Goal: Task Accomplishment & Management: Use online tool/utility

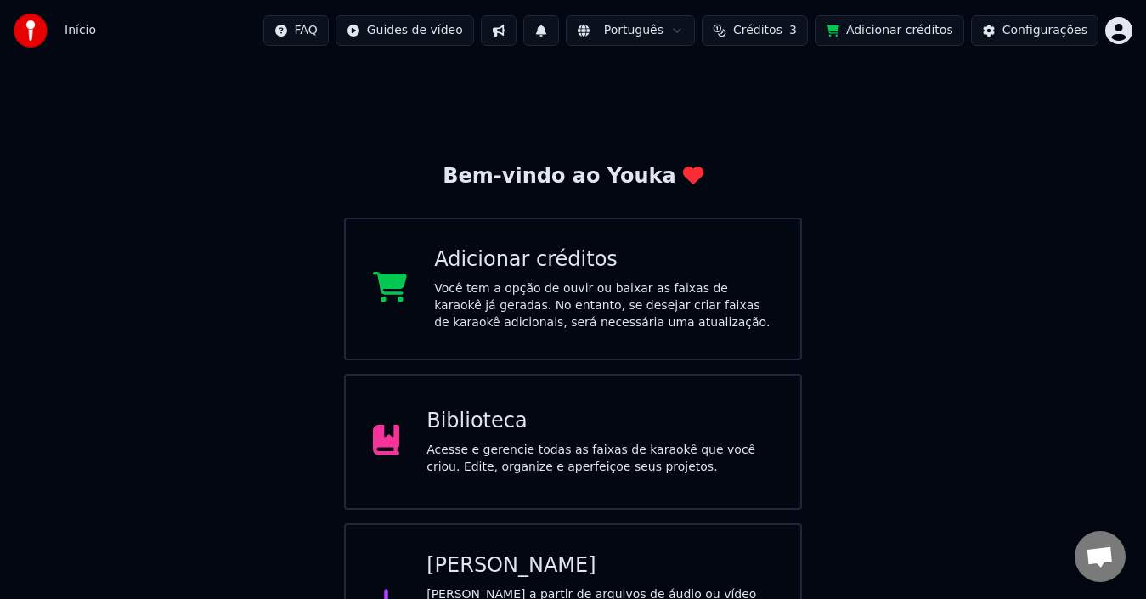
click at [806, 31] on button "Créditos 3" at bounding box center [755, 30] width 106 height 31
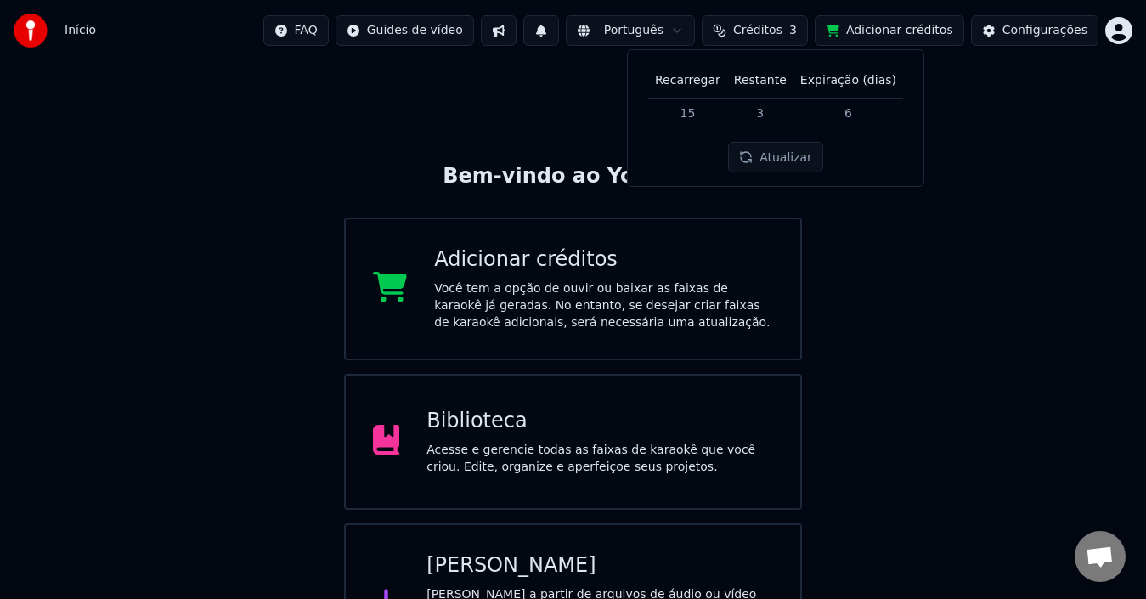
click at [762, 153] on button "Atualizar" at bounding box center [775, 157] width 95 height 31
click at [516, 480] on div "Biblioteca Acesse e gerencie todas as faixas de karaokê que você criou. Edite, …" at bounding box center [573, 442] width 459 height 136
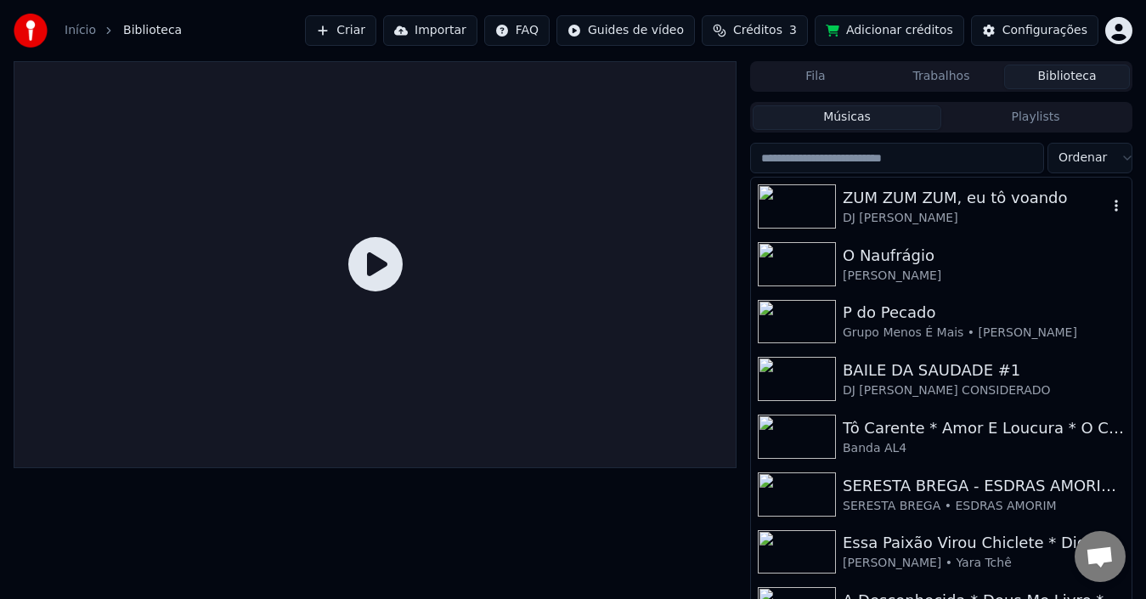
click at [892, 199] on div "ZUM ZUM ZUM, eu tô voando" at bounding box center [975, 198] width 265 height 24
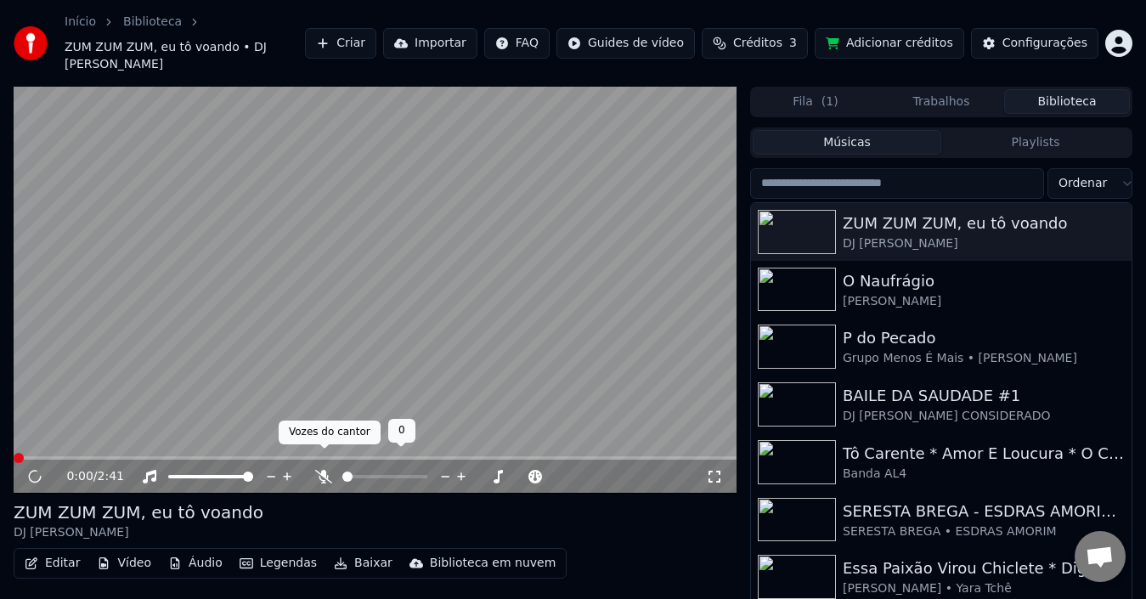
click at [55, 553] on button "Editar" at bounding box center [52, 564] width 69 height 24
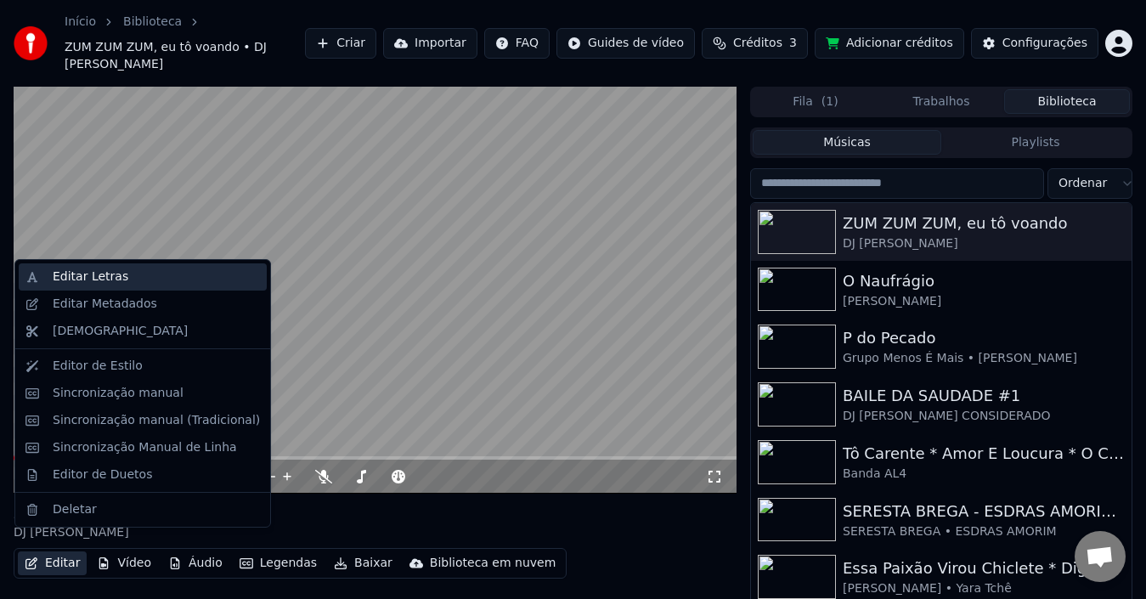
click at [101, 278] on div "Editar Letras" at bounding box center [91, 277] width 76 height 17
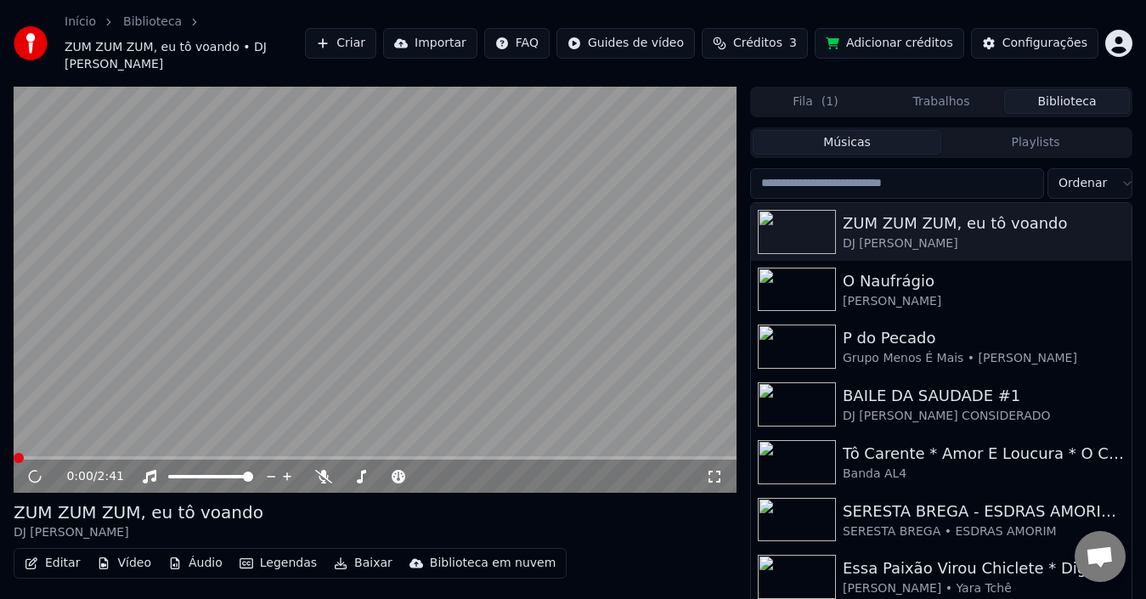
click at [65, 552] on button "Editar" at bounding box center [52, 564] width 69 height 24
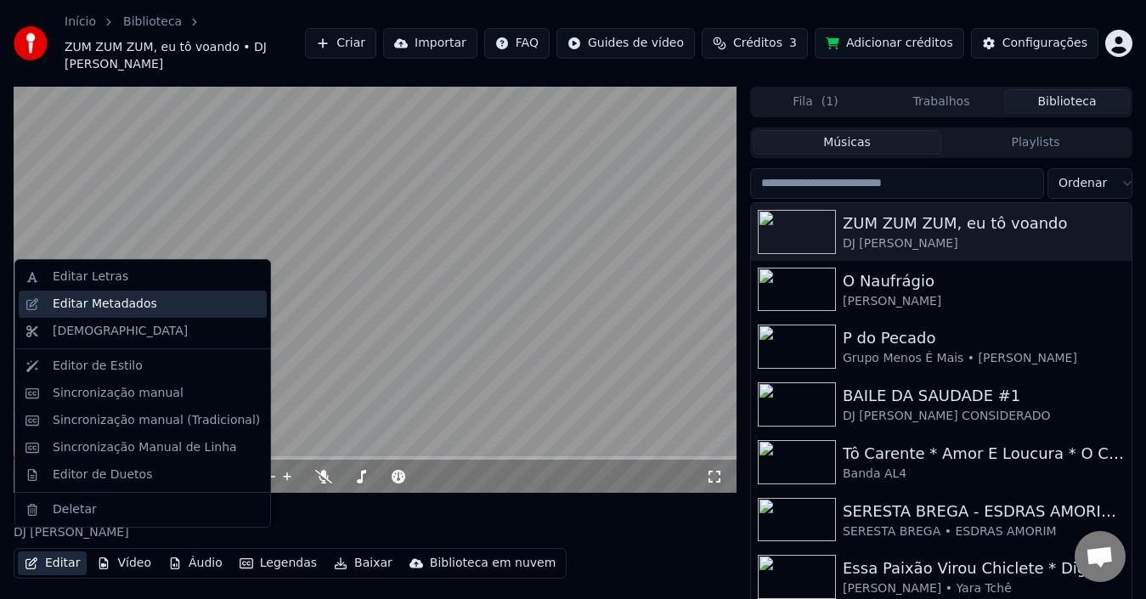
click at [120, 308] on div "Editar Metadados" at bounding box center [105, 304] width 105 height 17
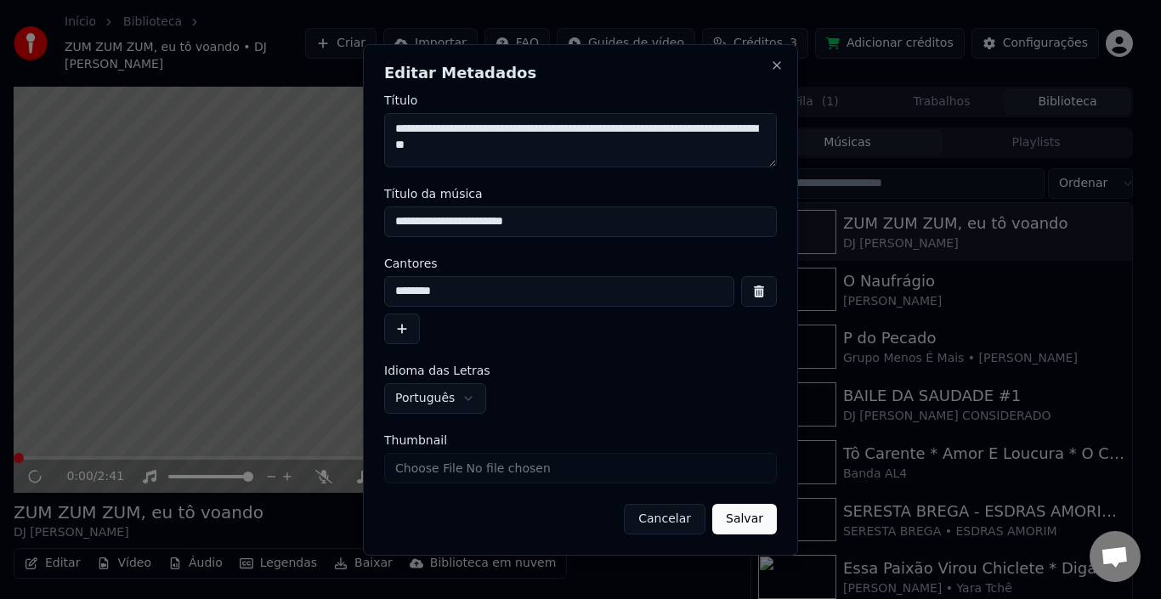
drag, startPoint x: 448, startPoint y: 127, endPoint x: 402, endPoint y: 124, distance: 46.0
click at [402, 124] on textarea "**********" at bounding box center [580, 140] width 393 height 54
type textarea "**********"
click at [750, 530] on button "Salvar" at bounding box center [744, 519] width 65 height 31
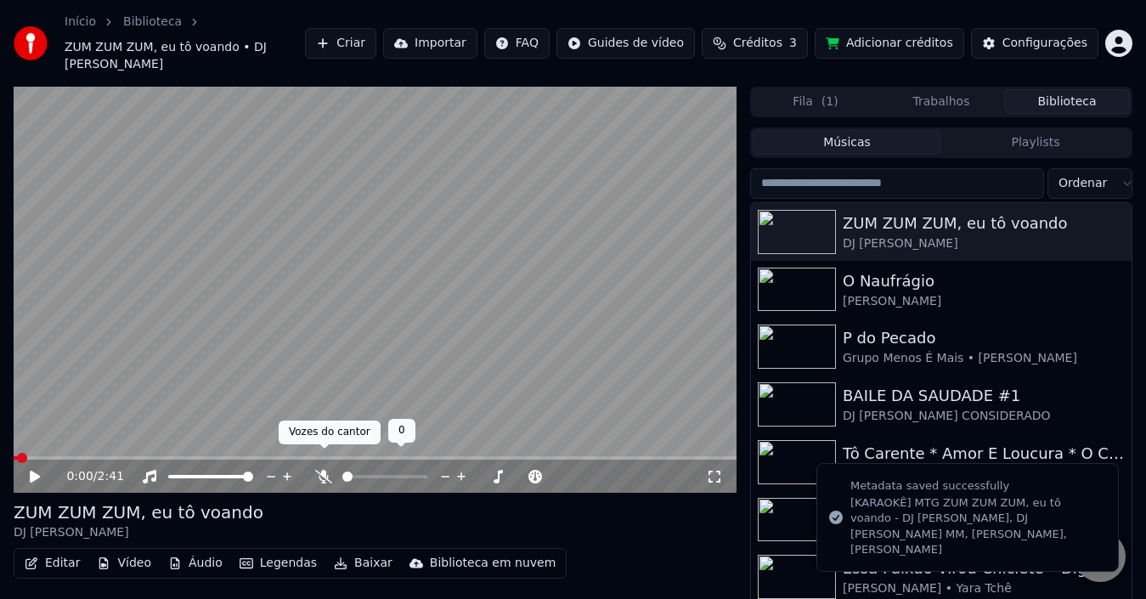
click at [324, 470] on icon at bounding box center [323, 477] width 17 height 14
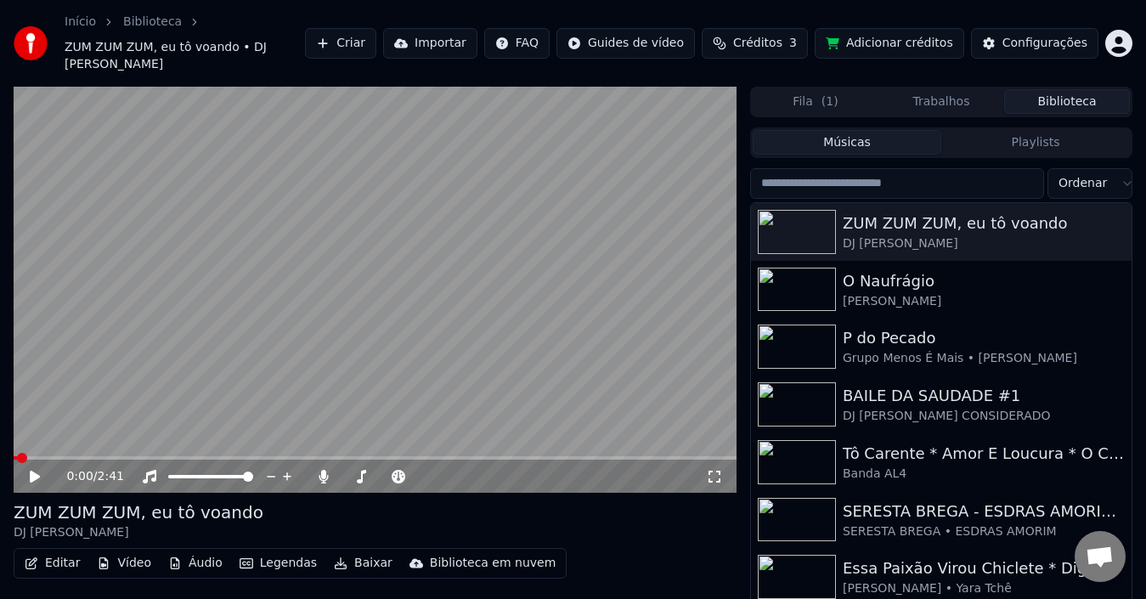
scroll to position [36, 0]
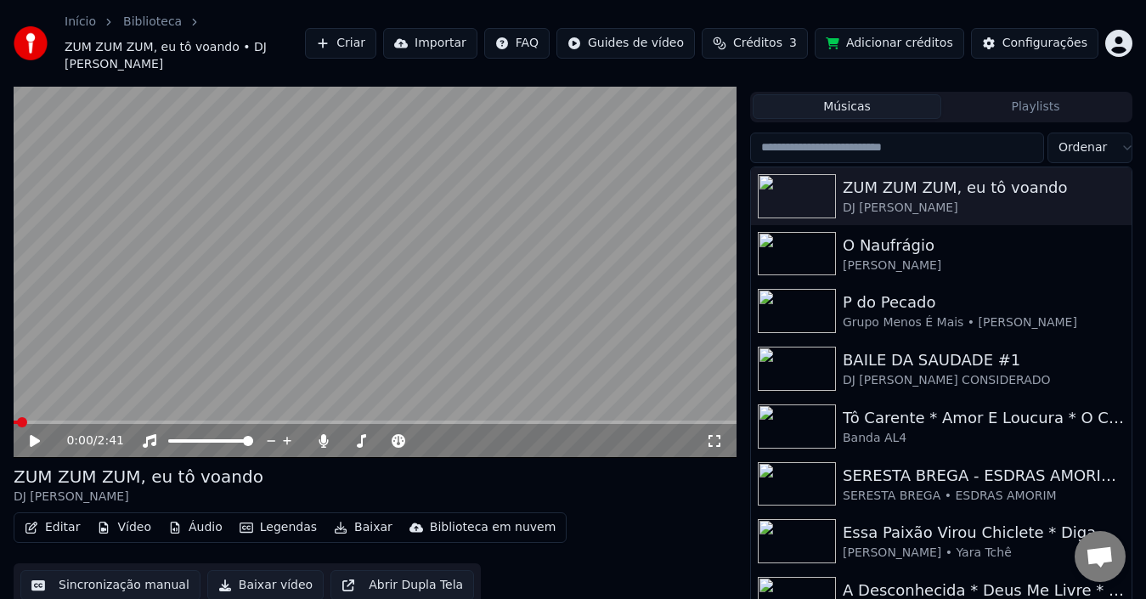
click at [260, 570] on button "Baixar vídeo" at bounding box center [265, 585] width 116 height 31
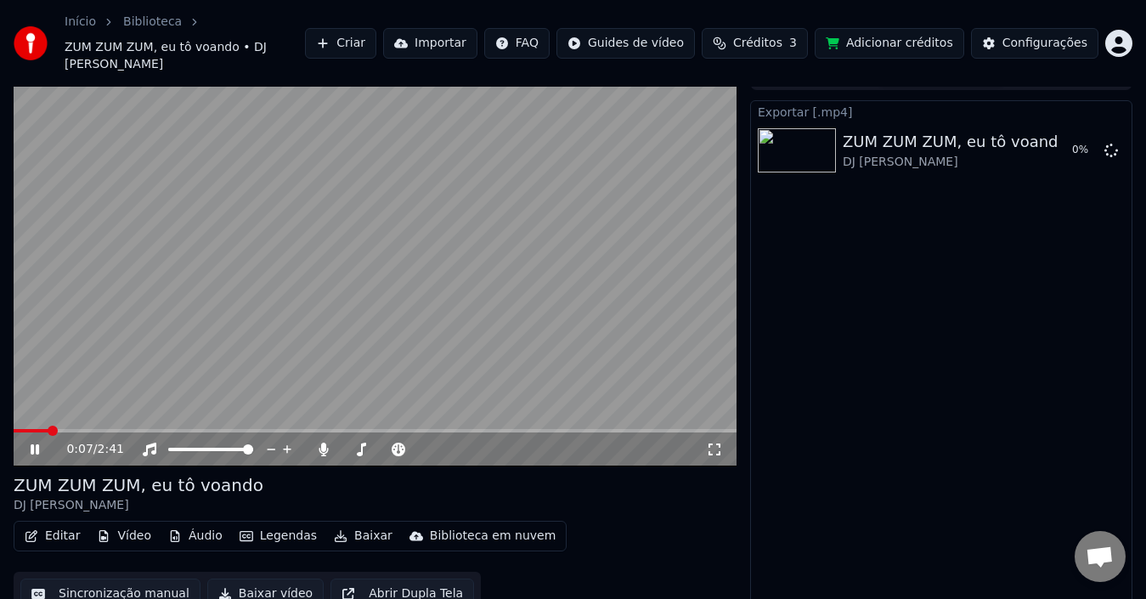
click at [33, 444] on icon at bounding box center [35, 449] width 8 height 10
click at [783, 36] on span "Créditos" at bounding box center [757, 43] width 49 height 17
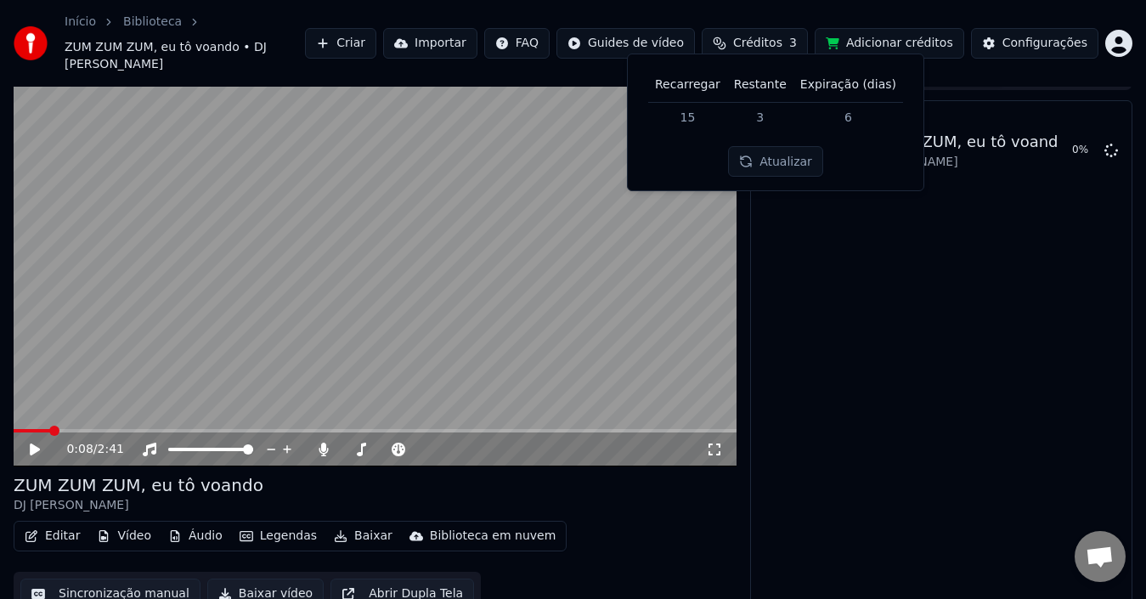
click at [770, 166] on button "Atualizar" at bounding box center [775, 161] width 95 height 31
click at [777, 167] on button "Atualizar" at bounding box center [775, 161] width 95 height 31
click at [777, 167] on div "Atualizar" at bounding box center [775, 161] width 95 height 31
click at [767, 164] on button "Atualizar" at bounding box center [775, 161] width 95 height 31
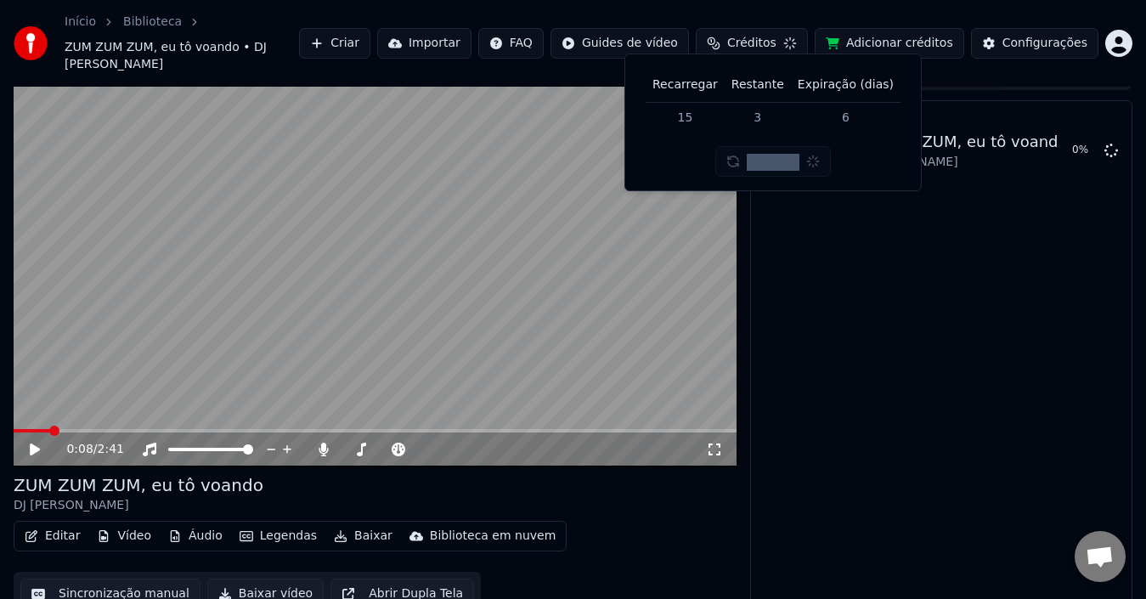
click at [756, 160] on div "Atualizar" at bounding box center [774, 161] width 116 height 31
click at [756, 160] on button "Atualizar" at bounding box center [775, 161] width 95 height 31
click at [756, 160] on div "Atualizar" at bounding box center [774, 161] width 116 height 31
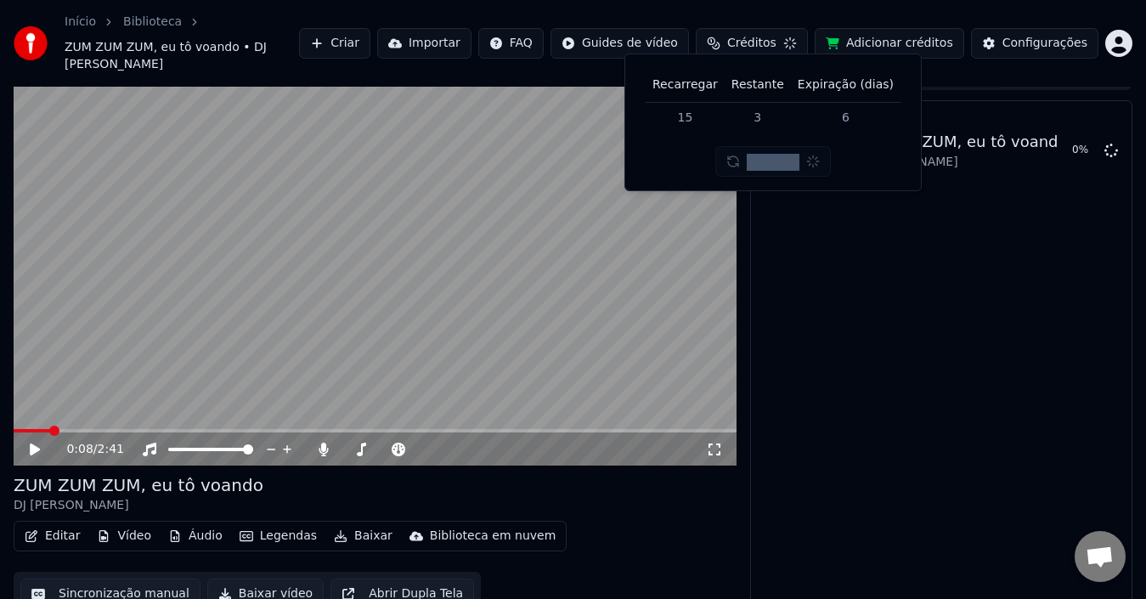
click at [756, 160] on button "Atualizar" at bounding box center [774, 161] width 116 height 31
click at [756, 160] on div "Atualizar" at bounding box center [774, 161] width 116 height 31
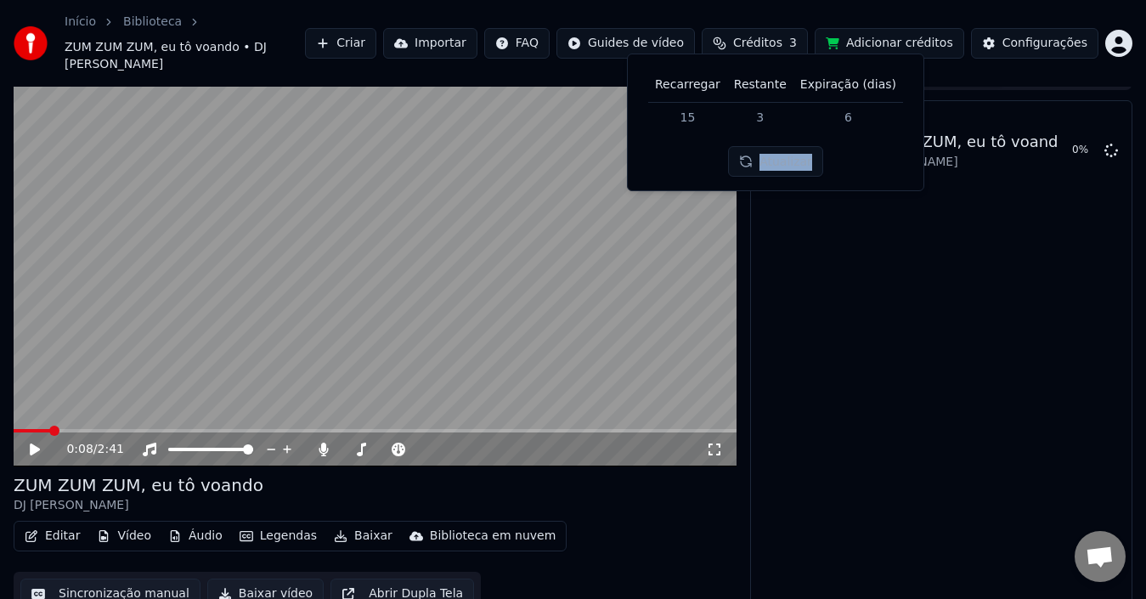
click at [756, 160] on button "Atualizar" at bounding box center [775, 161] width 95 height 31
click at [756, 160] on div "Atualizar" at bounding box center [774, 161] width 116 height 31
click at [756, 160] on button "Atualizar" at bounding box center [775, 161] width 95 height 31
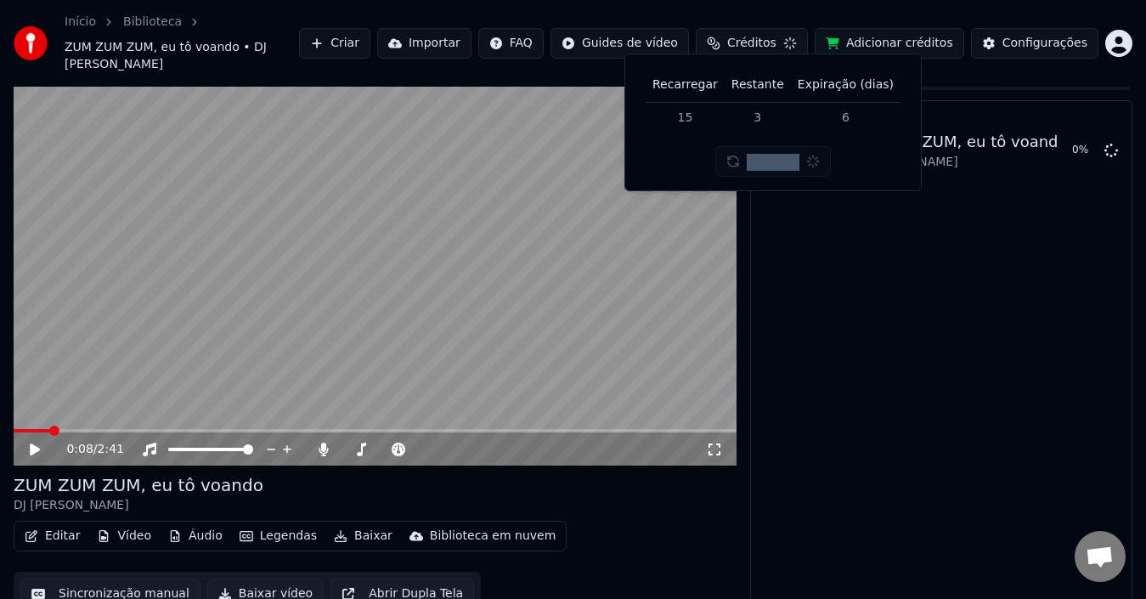
click at [756, 160] on div "Atualizar" at bounding box center [774, 161] width 116 height 31
click at [756, 160] on button "Atualizar" at bounding box center [775, 161] width 95 height 31
click at [756, 160] on div "Atualizar" at bounding box center [774, 161] width 116 height 31
click at [756, 160] on button "Atualizar" at bounding box center [775, 161] width 95 height 31
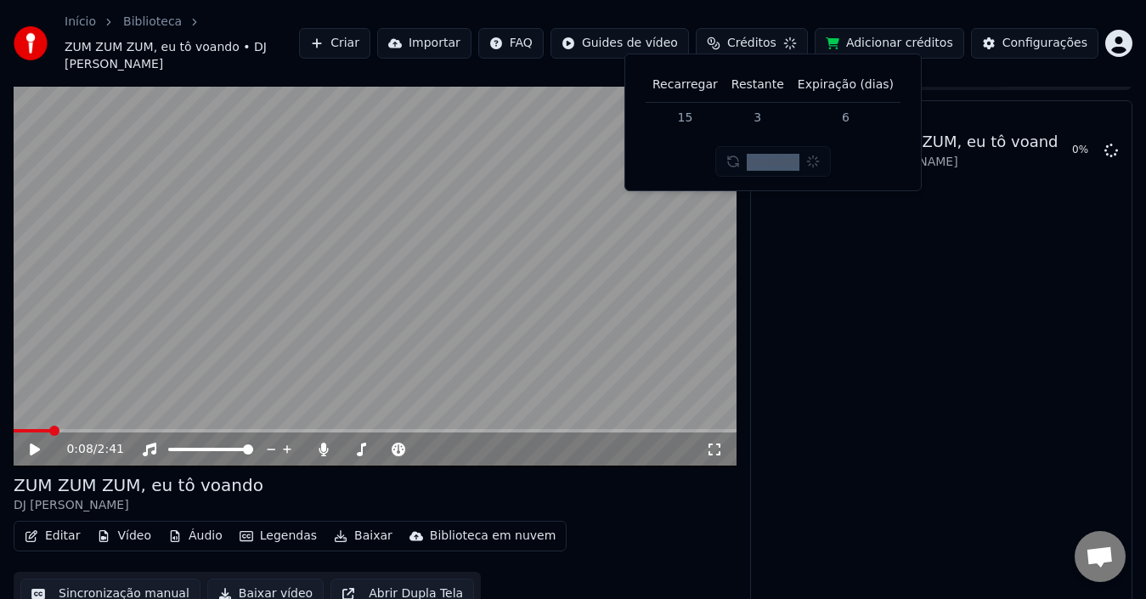
click at [756, 160] on div "Atualizar" at bounding box center [774, 161] width 116 height 31
click at [756, 160] on button "Atualizar" at bounding box center [774, 161] width 116 height 31
click at [756, 160] on div "Atualizar" at bounding box center [774, 161] width 116 height 31
click at [756, 160] on button "Atualizar" at bounding box center [775, 161] width 95 height 31
click at [756, 160] on div "Atualizar" at bounding box center [774, 161] width 116 height 31
